Goal: Task Accomplishment & Management: Use online tool/utility

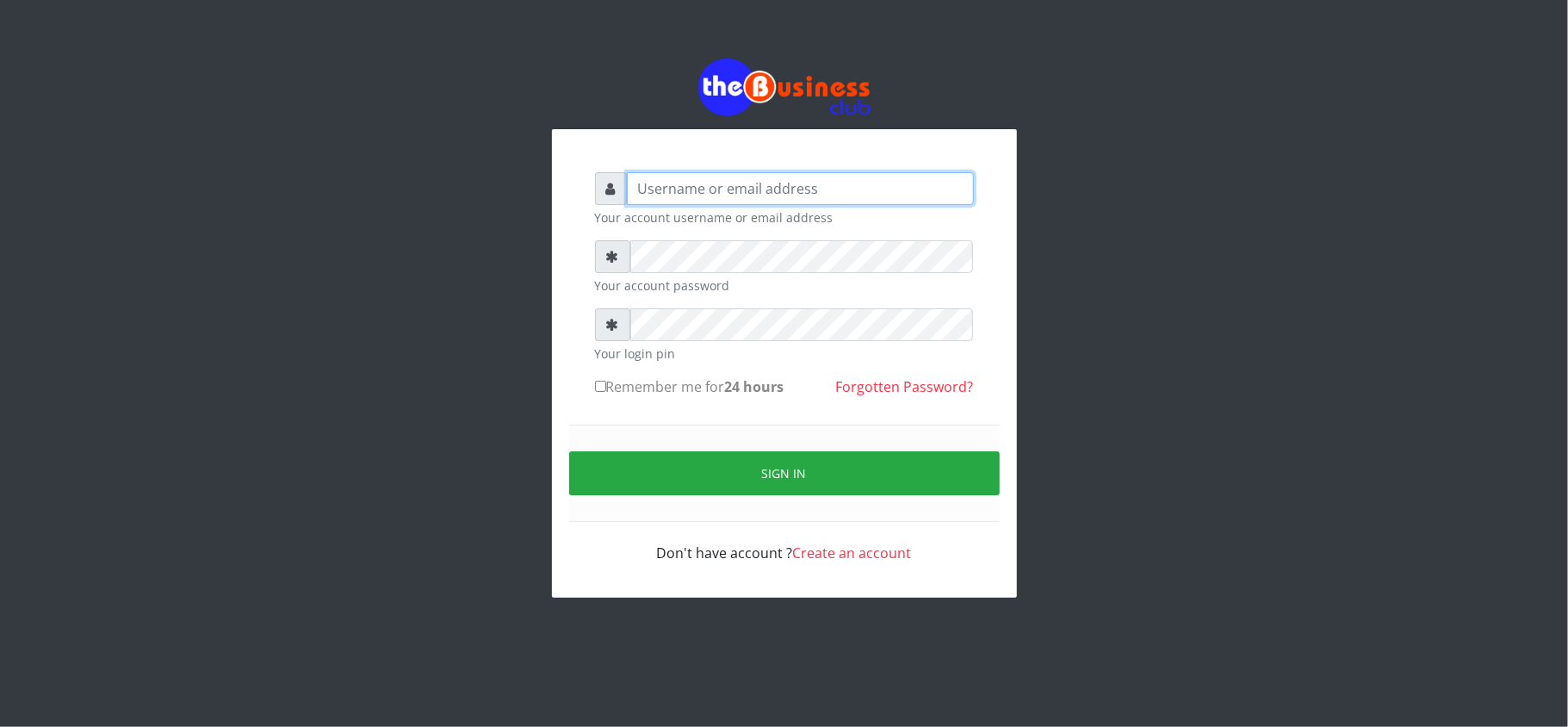
click at [740, 195] on input "text" at bounding box center [801, 188] width 347 height 32
type input "kennyclassy"
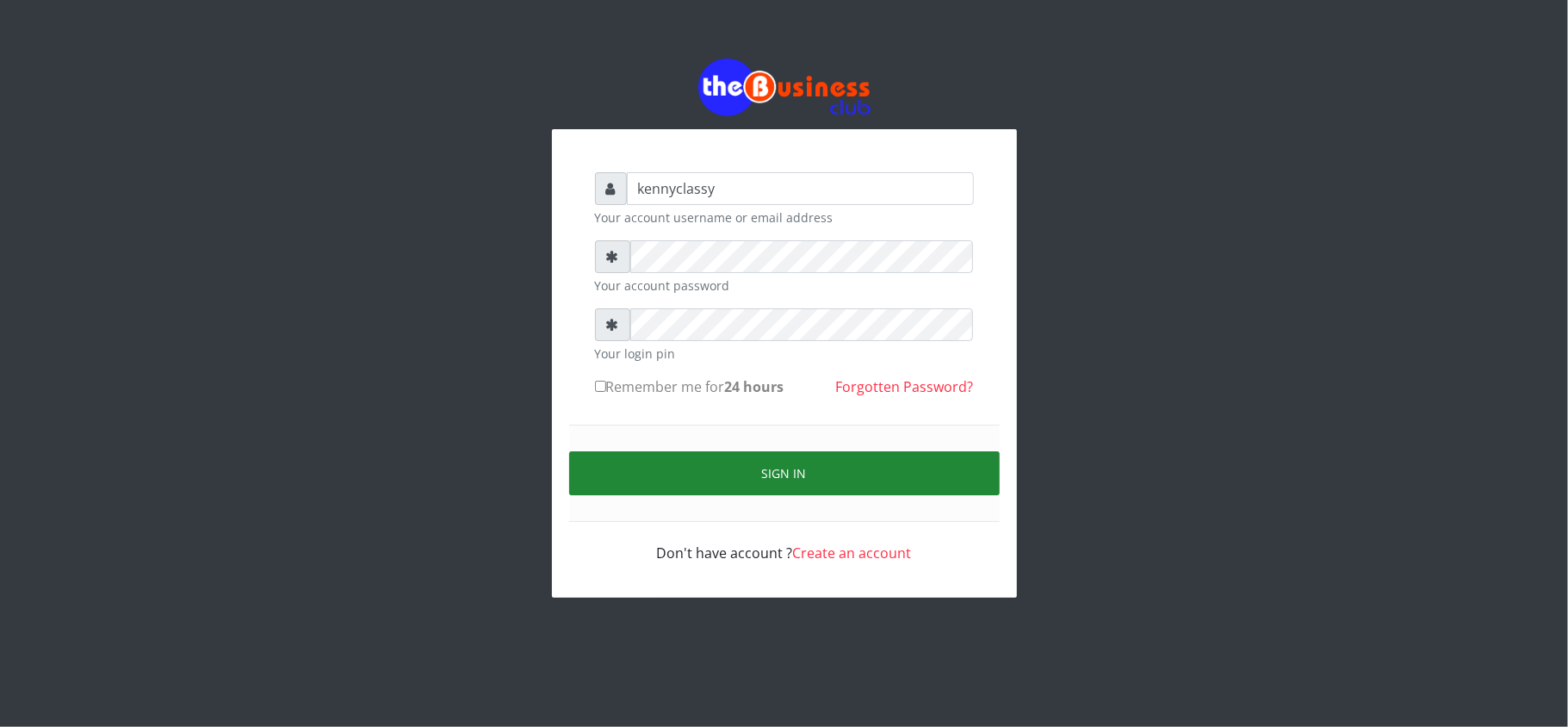
click at [748, 470] on button "Sign in" at bounding box center [785, 473] width 431 height 44
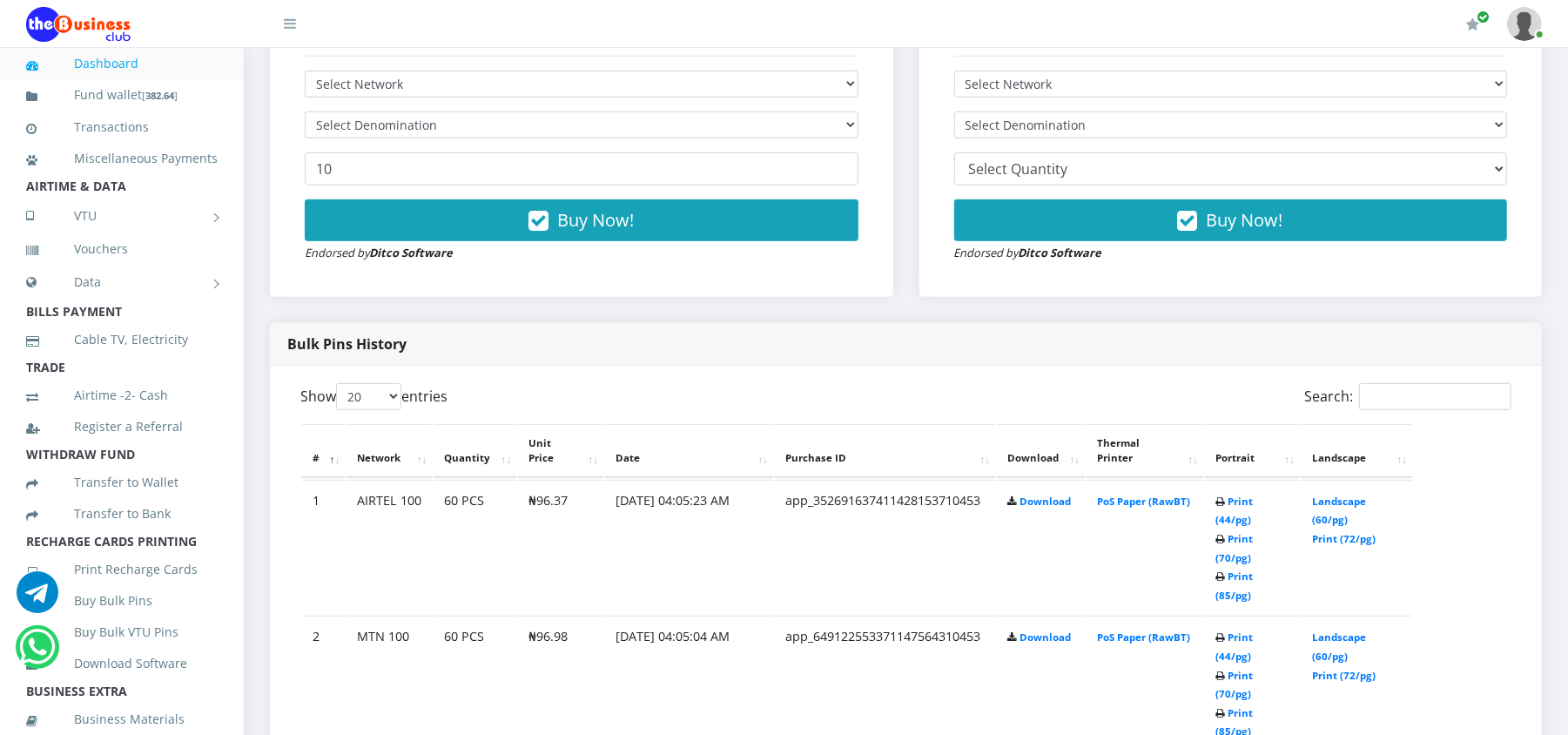
scroll to position [650, 0]
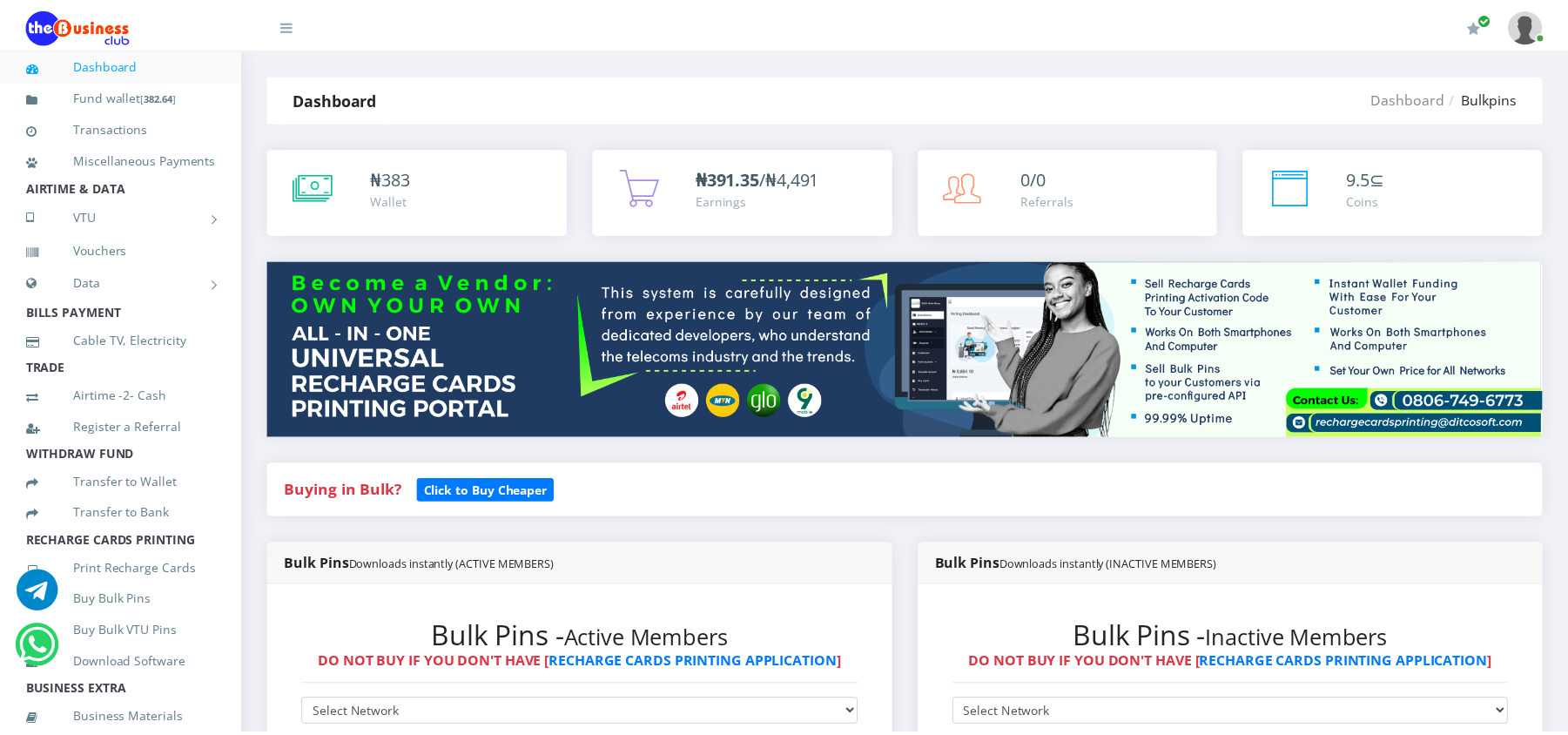
scroll to position [653, 0]
